Goal: Check status: Check status

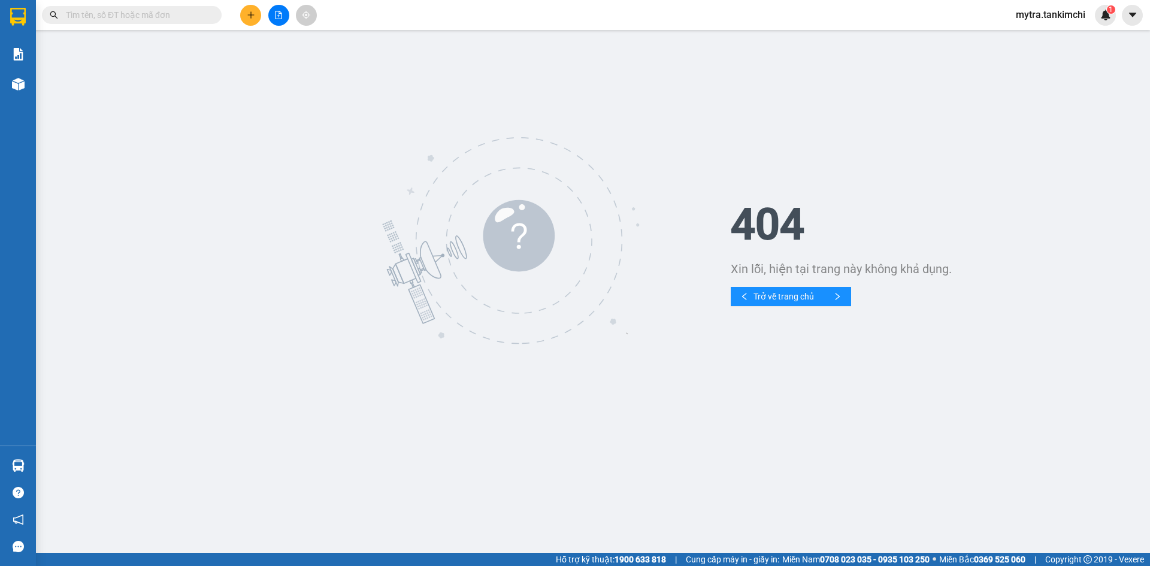
click at [172, 17] on input "text" at bounding box center [136, 14] width 141 height 13
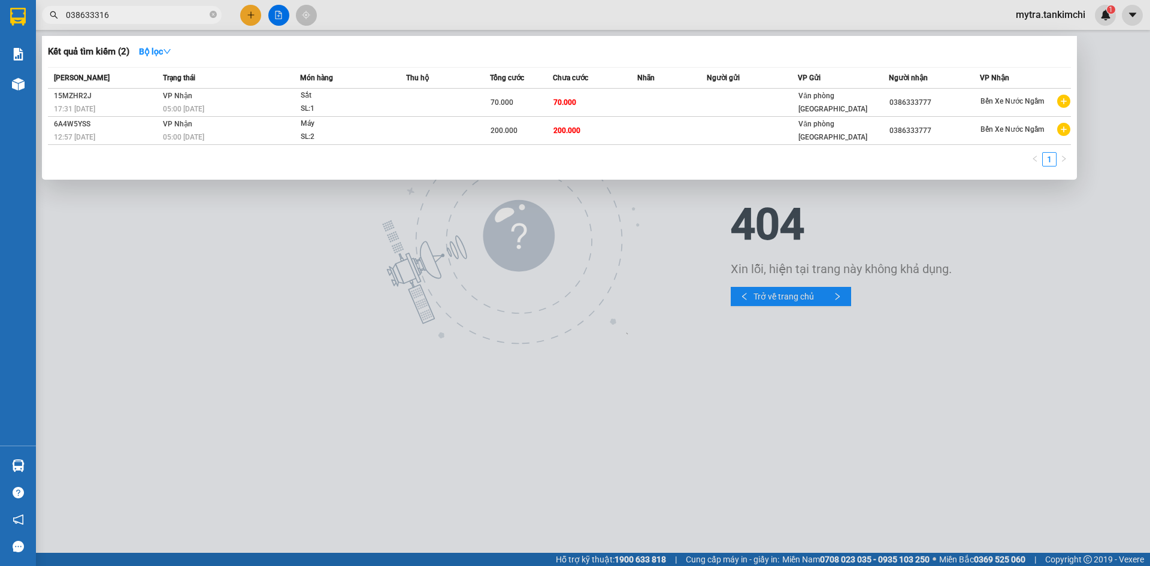
type input "0386333168"
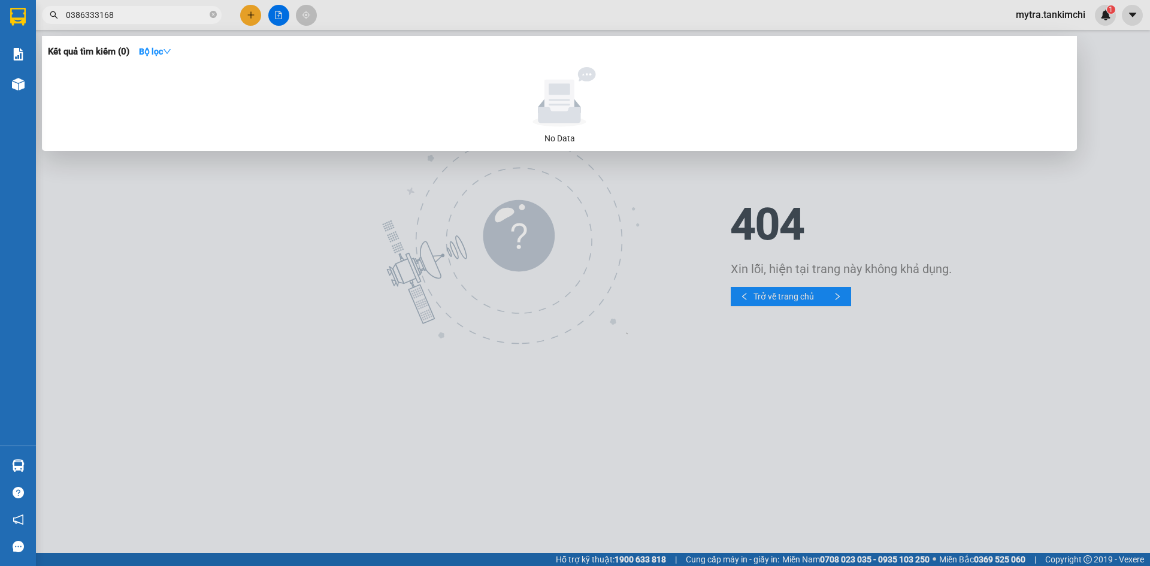
click at [158, 16] on input "0386333168" at bounding box center [136, 14] width 141 height 13
click at [213, 16] on icon "close-circle" at bounding box center [213, 14] width 7 height 7
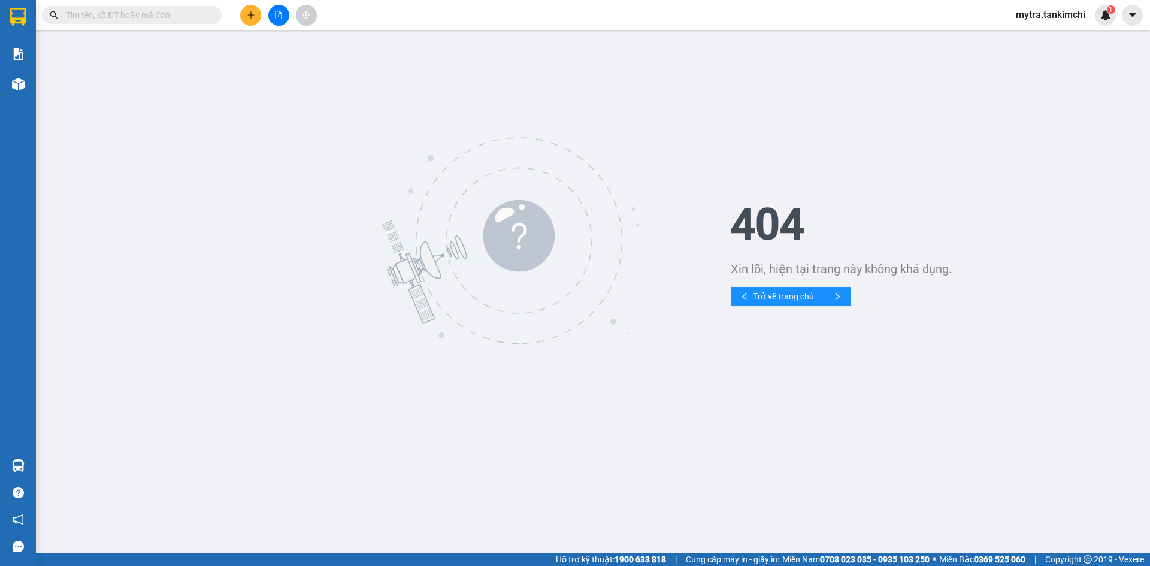
click at [153, 15] on input "text" at bounding box center [136, 14] width 141 height 13
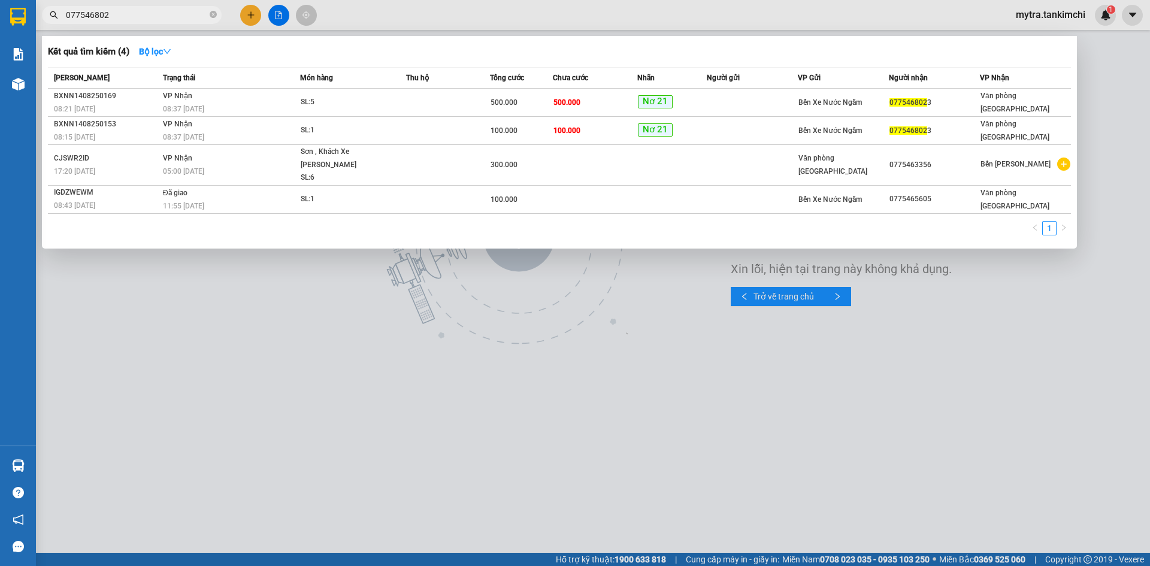
type input "0775468023"
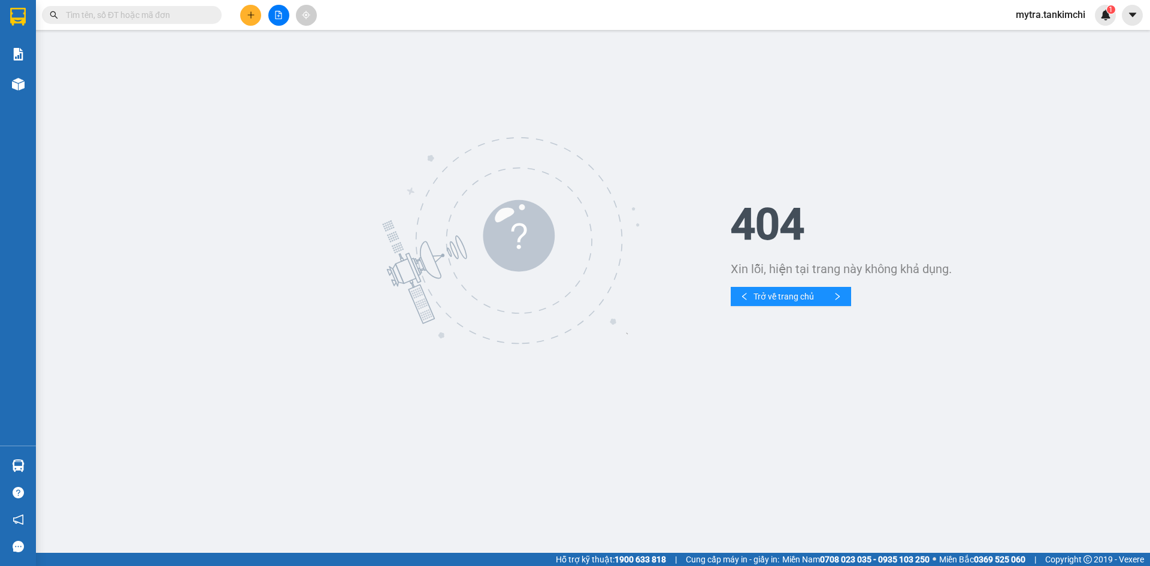
click at [162, 14] on input "text" at bounding box center [136, 14] width 141 height 13
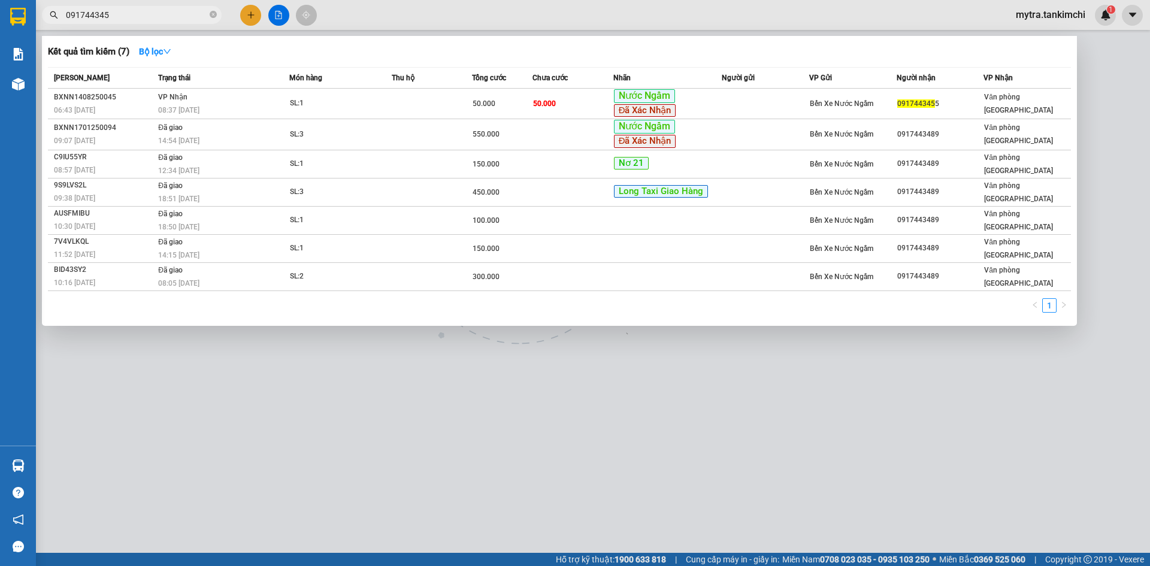
type input "0917443455"
